Goal: Task Accomplishment & Management: Use online tool/utility

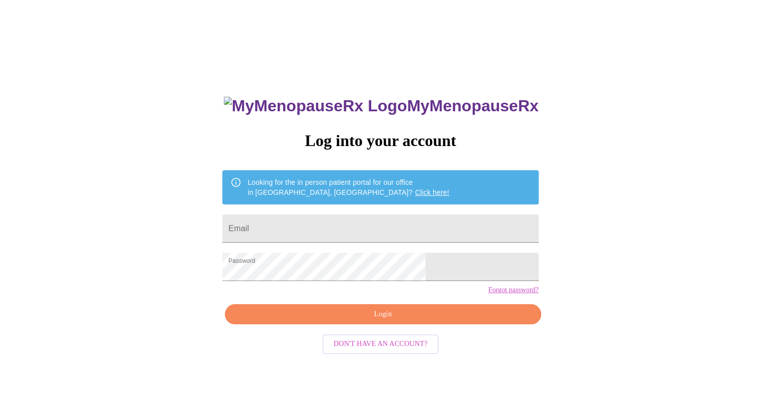
scroll to position [10, 0]
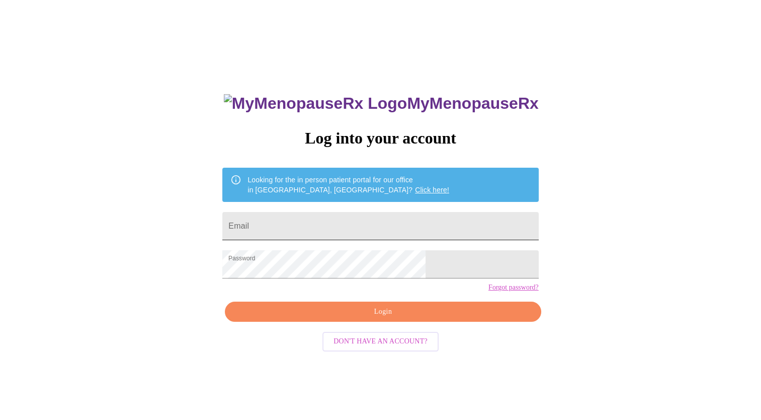
click at [296, 218] on input "Email" at bounding box center [380, 226] width 316 height 28
type input "deannax999@gmail.com"
drag, startPoint x: 587, startPoint y: 319, endPoint x: 476, endPoint y: 319, distance: 111.2
click at [586, 319] on div "MyMenopauseRx Log into your account Looking for the in person patient portal fo…" at bounding box center [380, 246] width 753 height 504
click at [420, 318] on span "Login" at bounding box center [382, 311] width 293 height 13
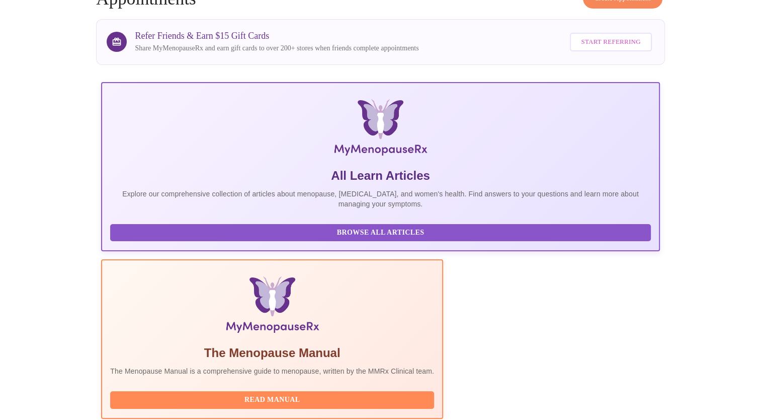
scroll to position [201, 0]
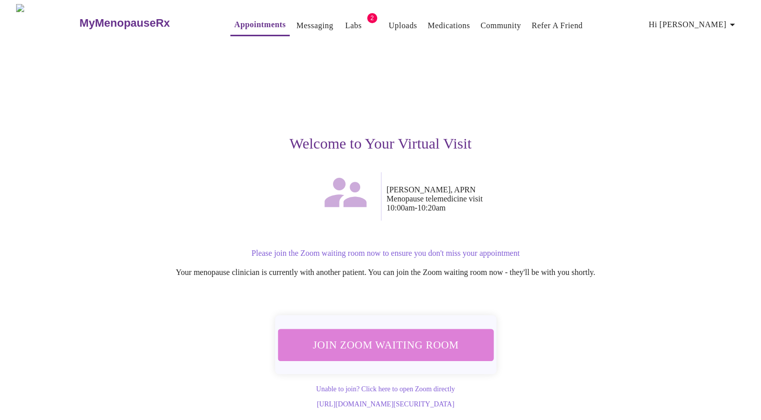
click at [414, 339] on span "Join Zoom Waiting Room" at bounding box center [385, 344] width 189 height 19
